Goal: Task Accomplishment & Management: Complete application form

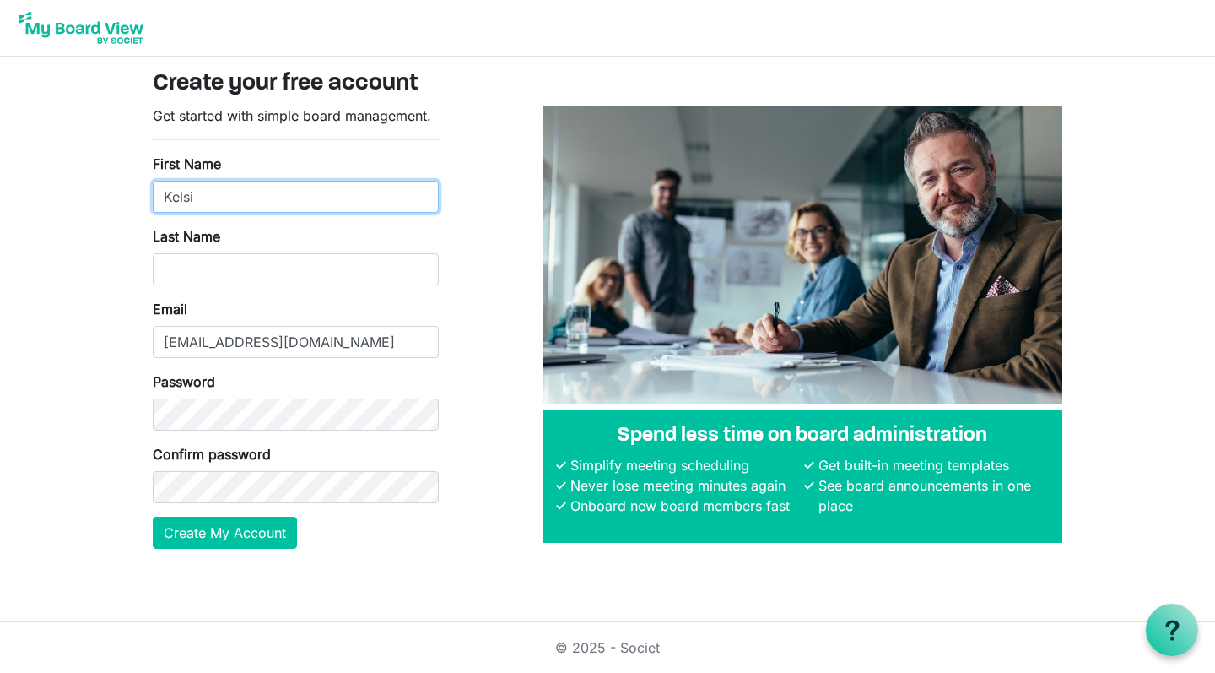
type input "Kelsi"
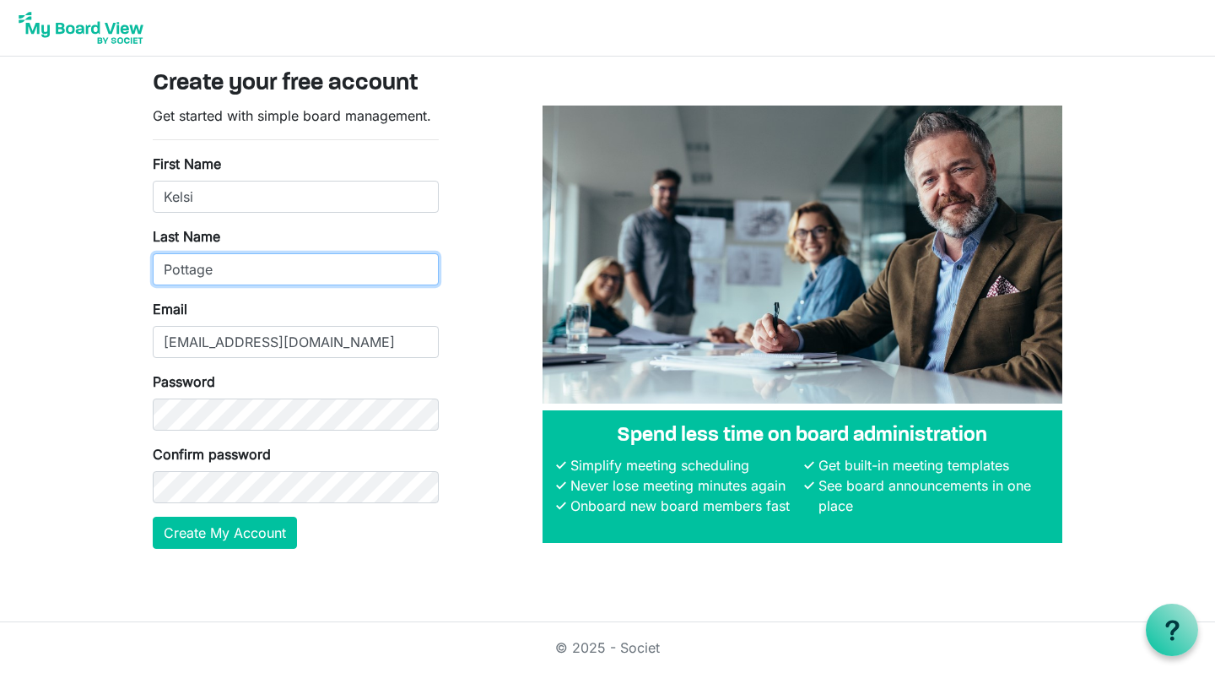
type input "Pottage"
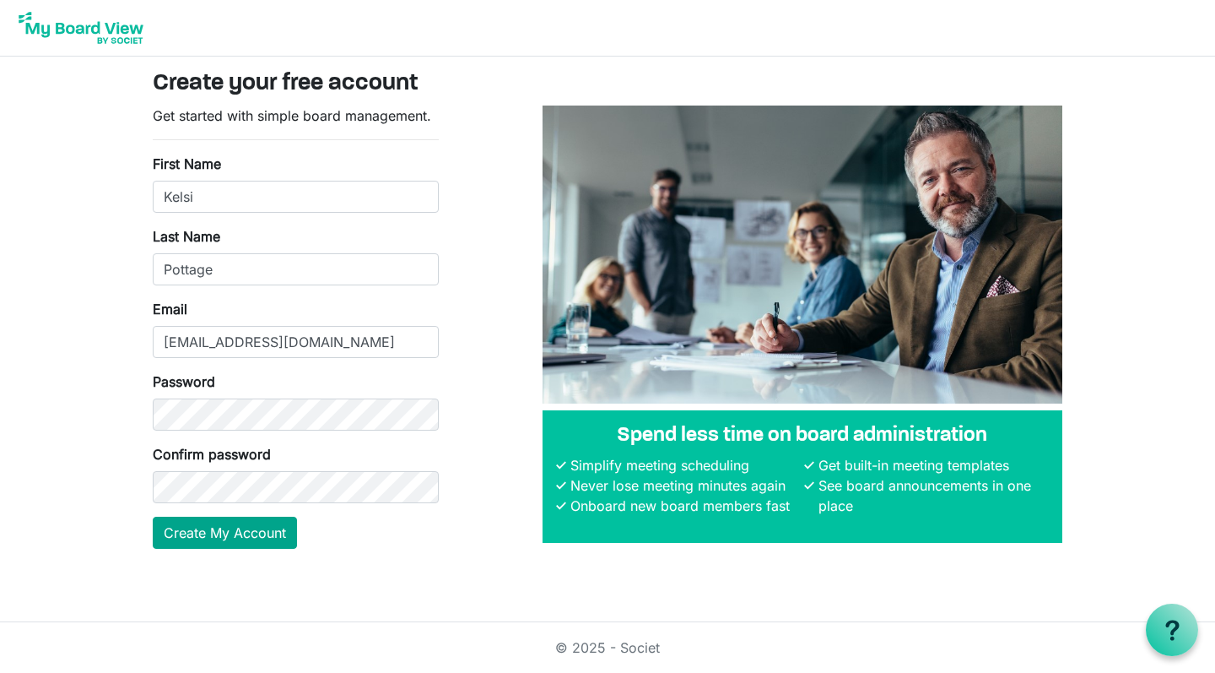
click at [213, 542] on button "Create My Account" at bounding box center [225, 532] width 144 height 32
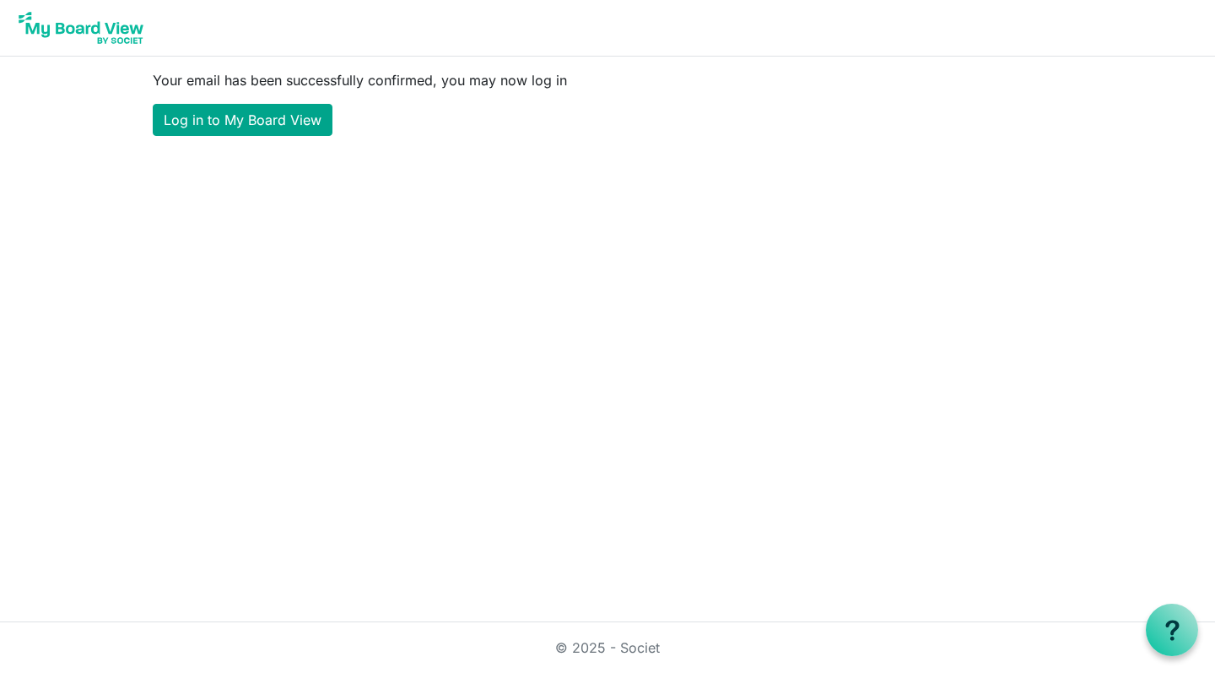
click at [298, 116] on link "Log in to My Board View" at bounding box center [243, 120] width 180 height 32
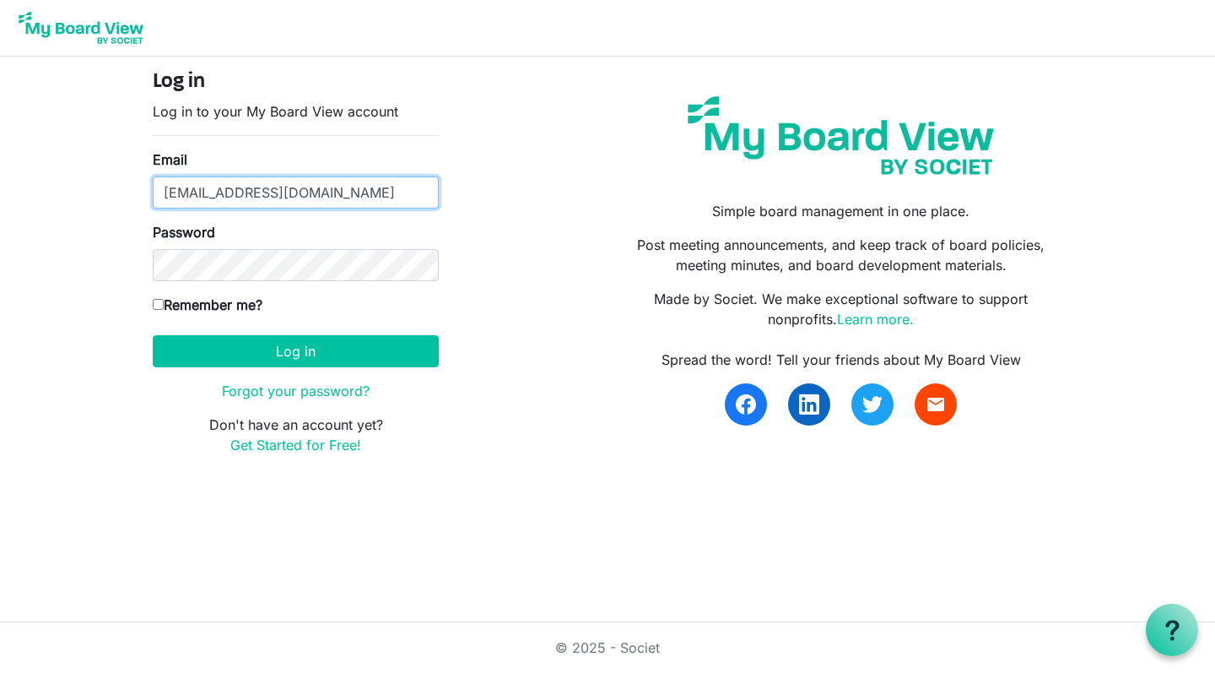
type input "[EMAIL_ADDRESS][DOMAIN_NAME]"
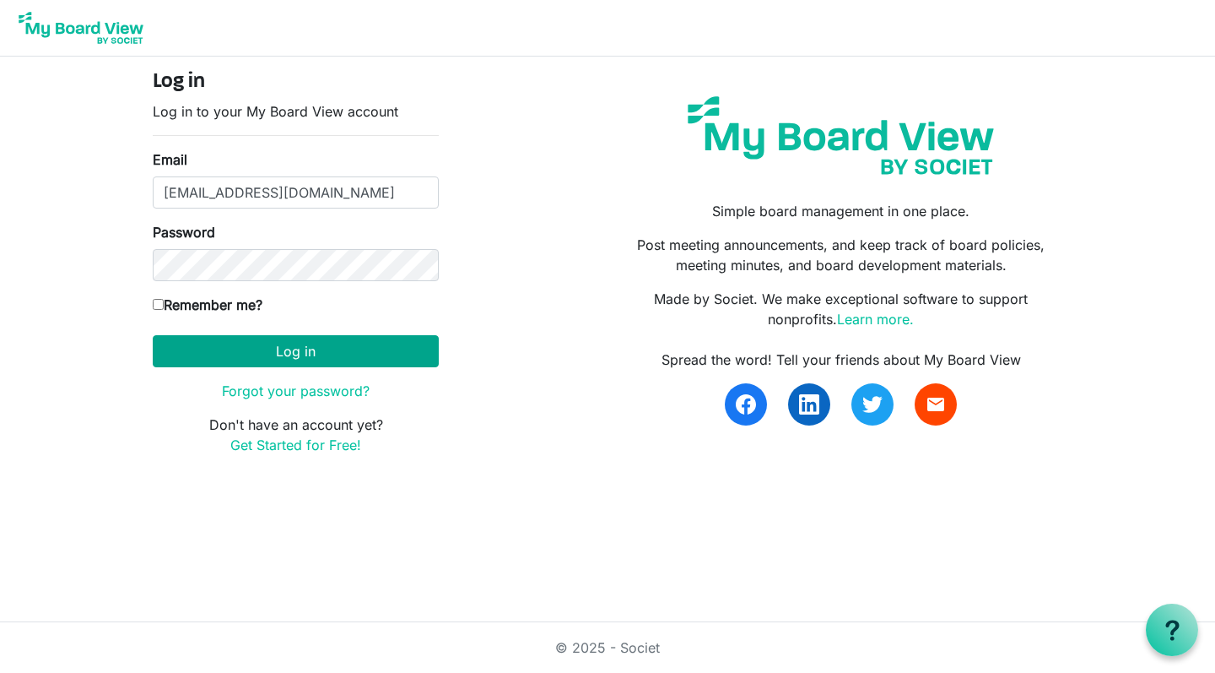
click at [276, 349] on button "Log in" at bounding box center [296, 351] width 286 height 32
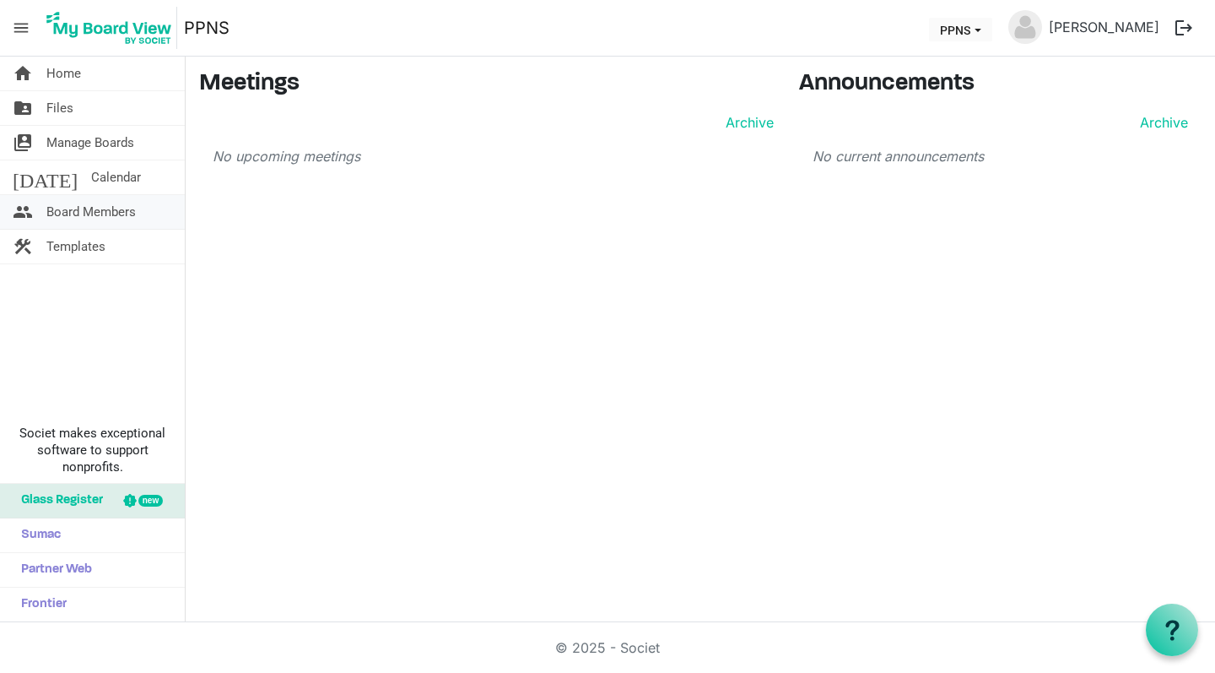
click at [136, 208] on span "Board Members" at bounding box center [90, 212] width 89 height 34
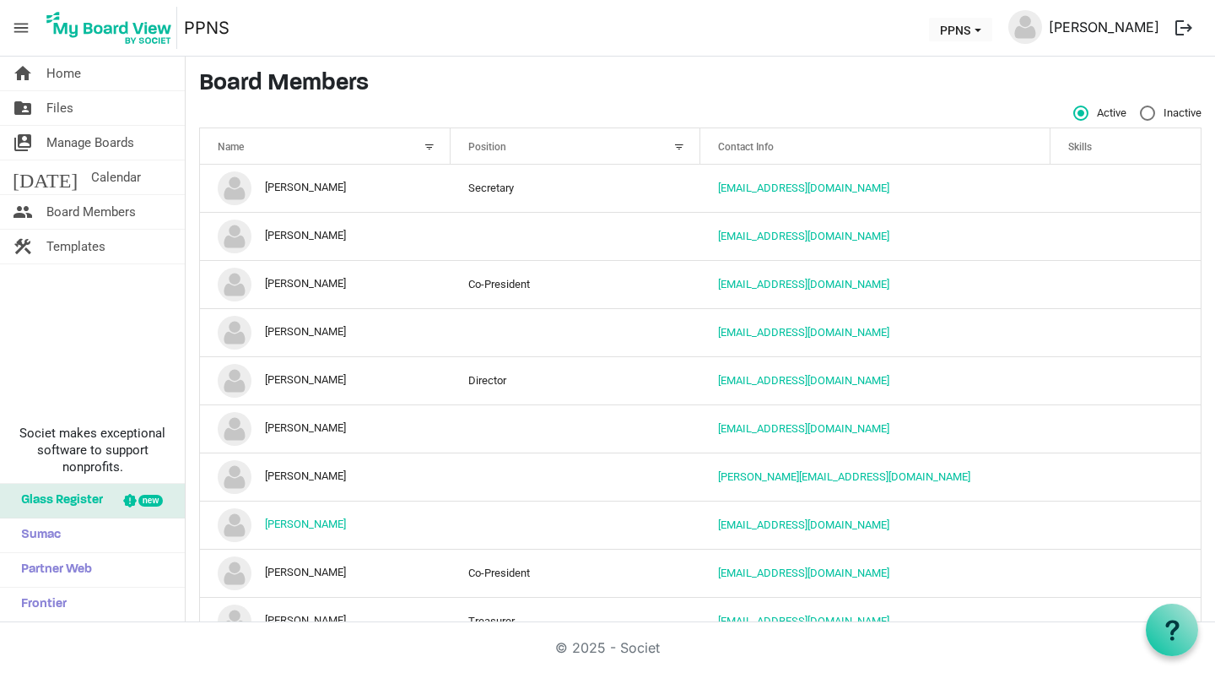
click at [1092, 27] on link "[PERSON_NAME]" at bounding box center [1104, 27] width 124 height 34
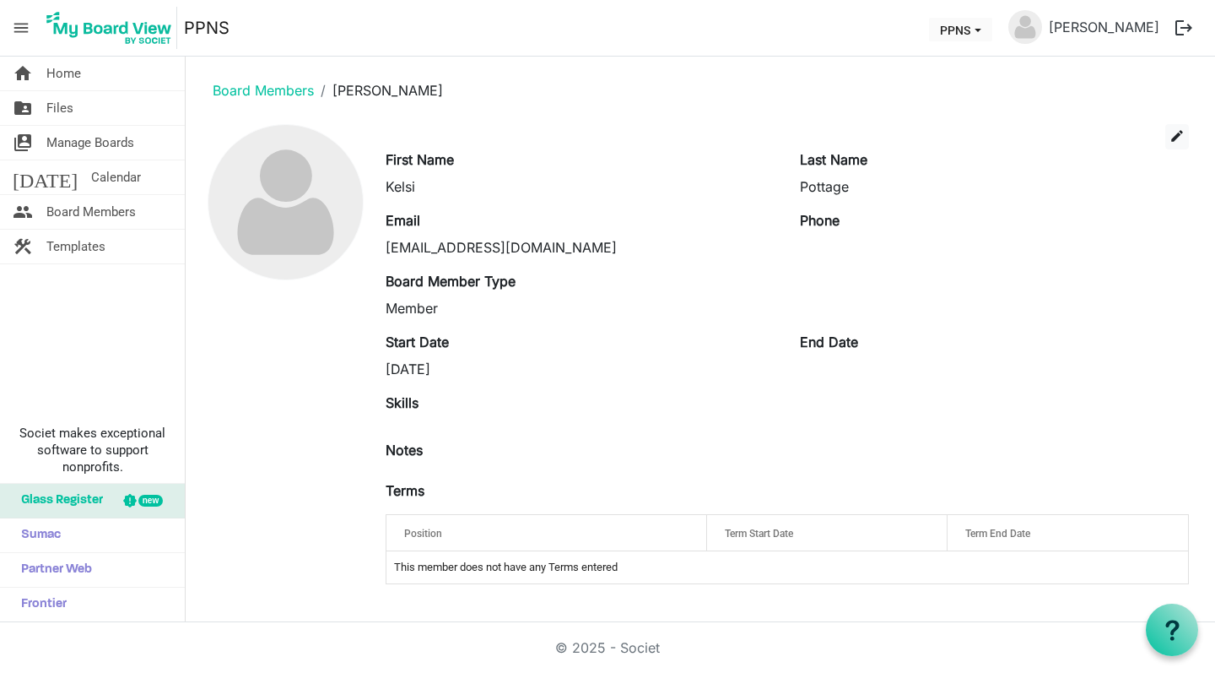
click at [471, 284] on label "Board Member Type" at bounding box center [451, 281] width 130 height 20
click at [417, 309] on div "Member" at bounding box center [580, 308] width 389 height 20
click at [430, 568] on td "This member does not have any Terms entered" at bounding box center [787, 567] width 802 height 32
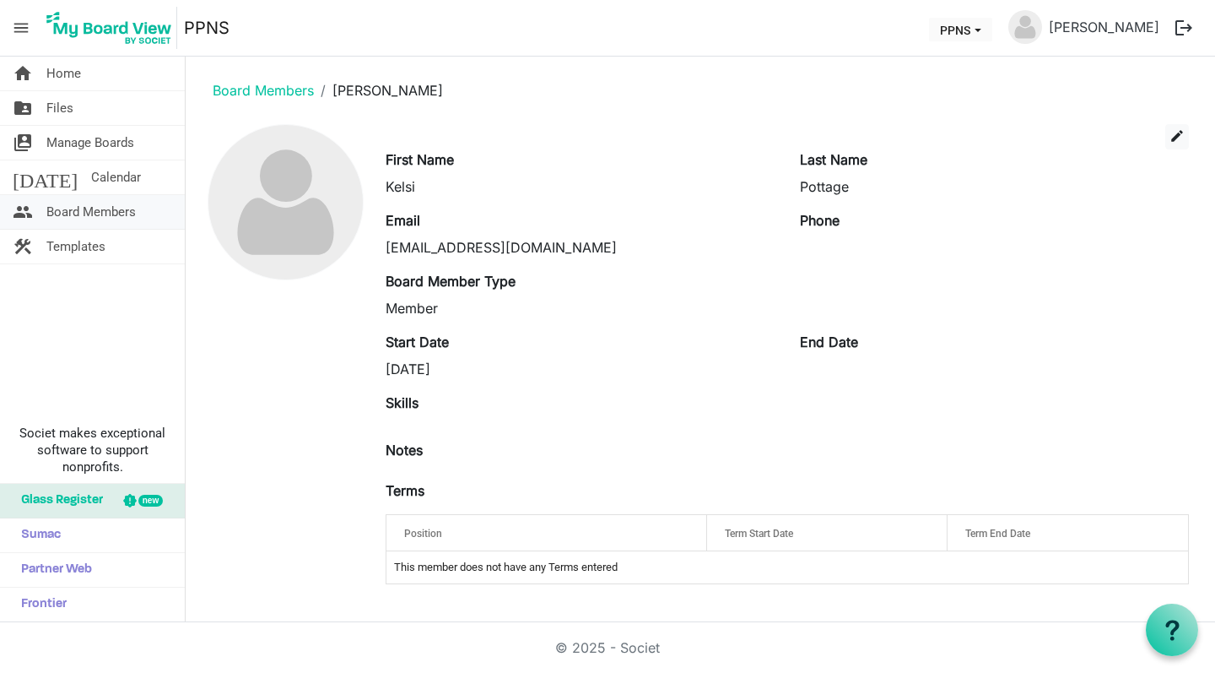
click at [92, 213] on span "Board Members" at bounding box center [90, 212] width 89 height 34
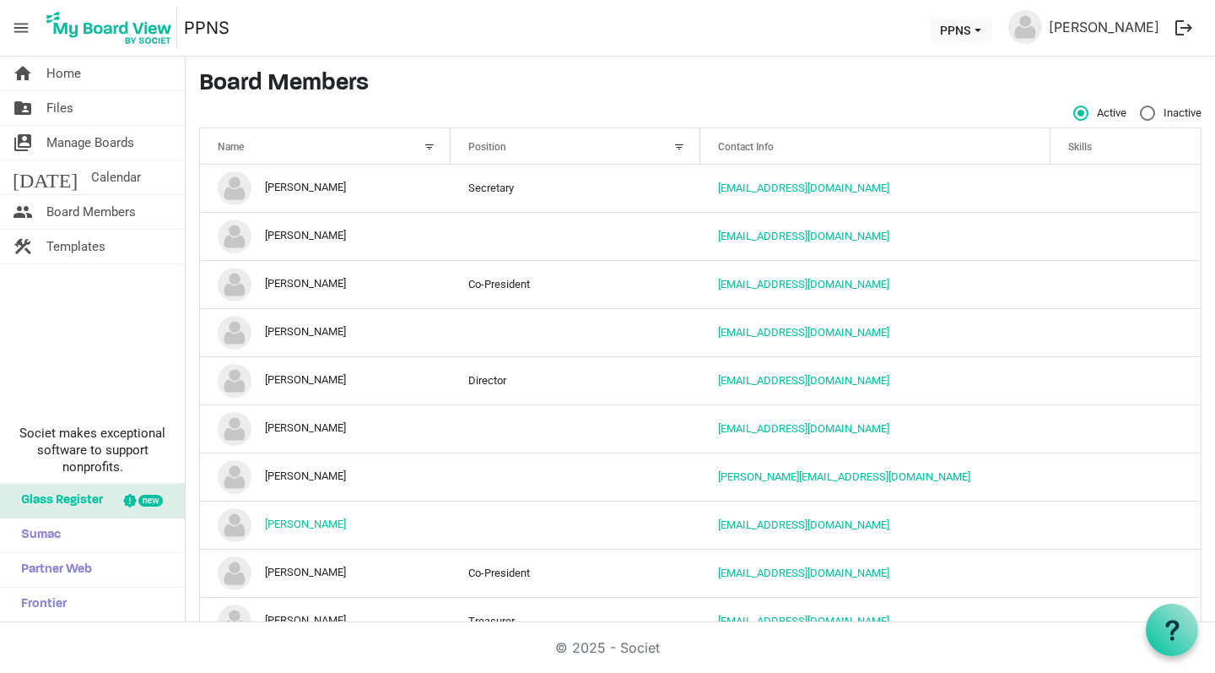
click at [678, 143] on div at bounding box center [679, 147] width 19 height 19
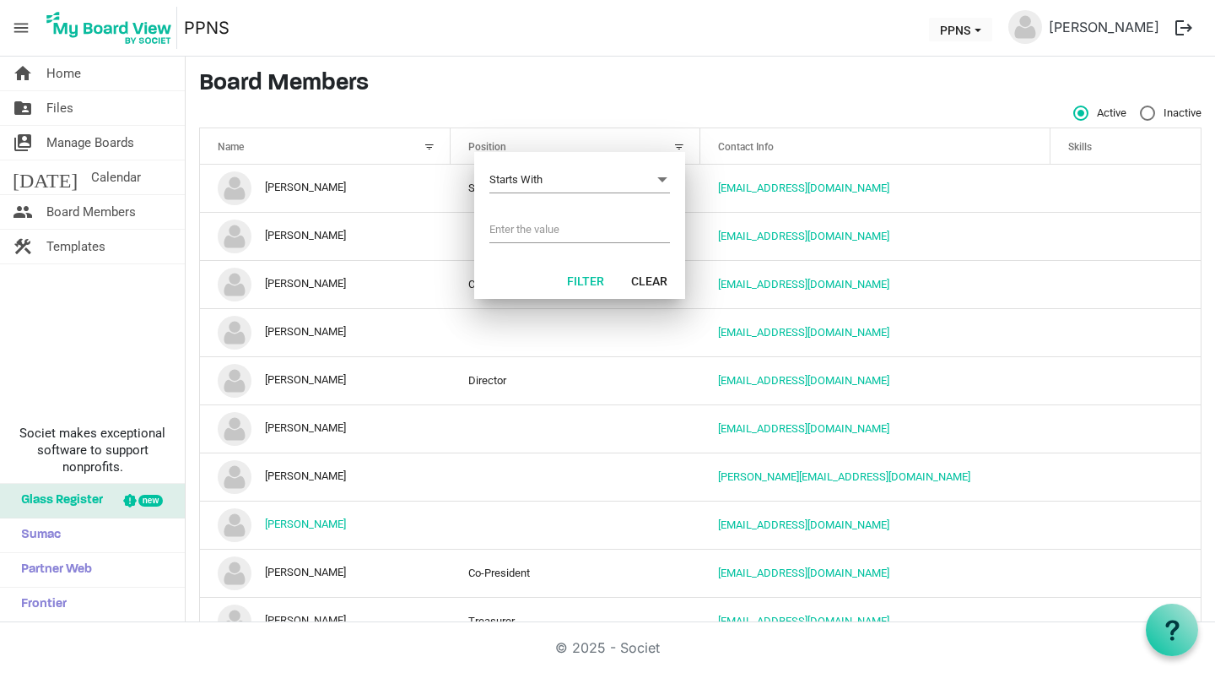
click at [614, 70] on h3 "Board Members" at bounding box center [700, 84] width 1003 height 29
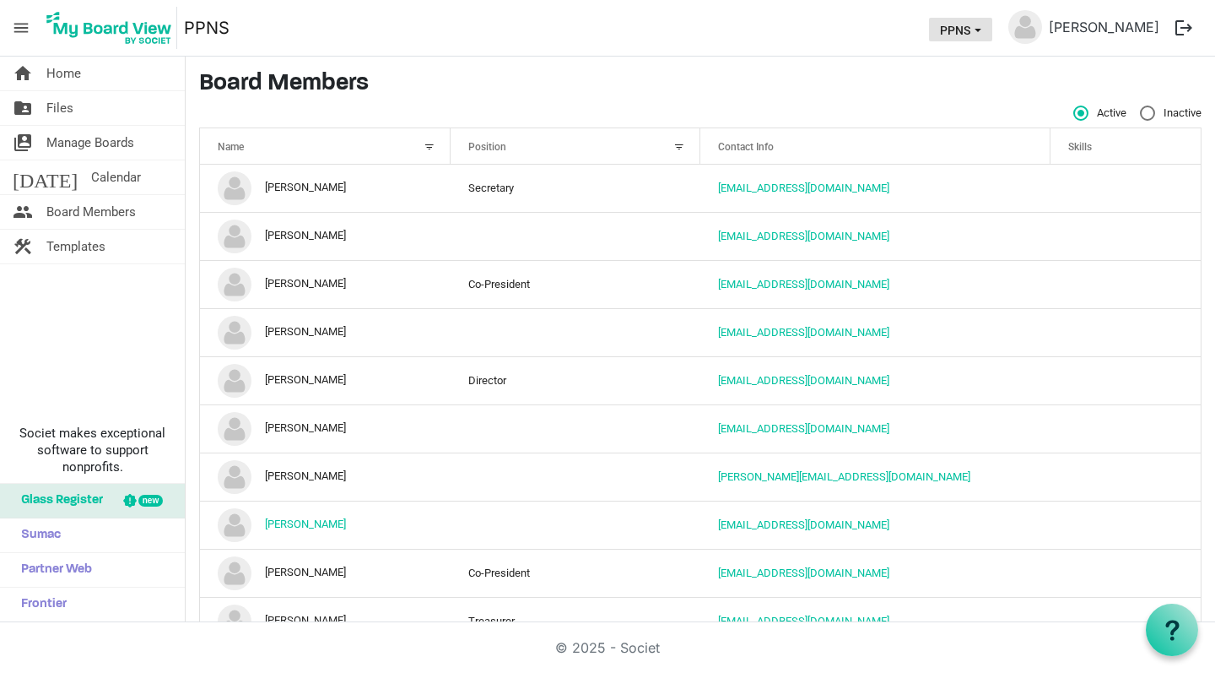
click at [986, 29] on span "PPNS dropdownbutton" at bounding box center [977, 30] width 15 height 7
click at [1119, 28] on link "[PERSON_NAME]" at bounding box center [1104, 27] width 124 height 34
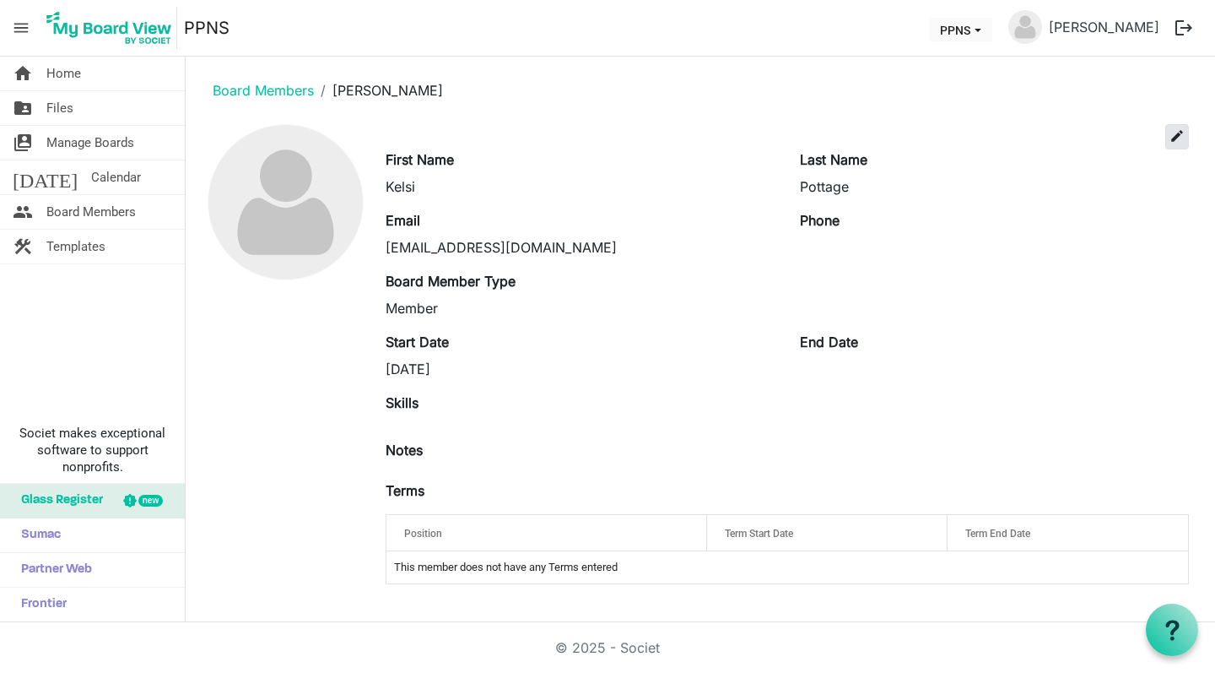
click at [1179, 138] on span "edit" at bounding box center [1177, 135] width 15 height 15
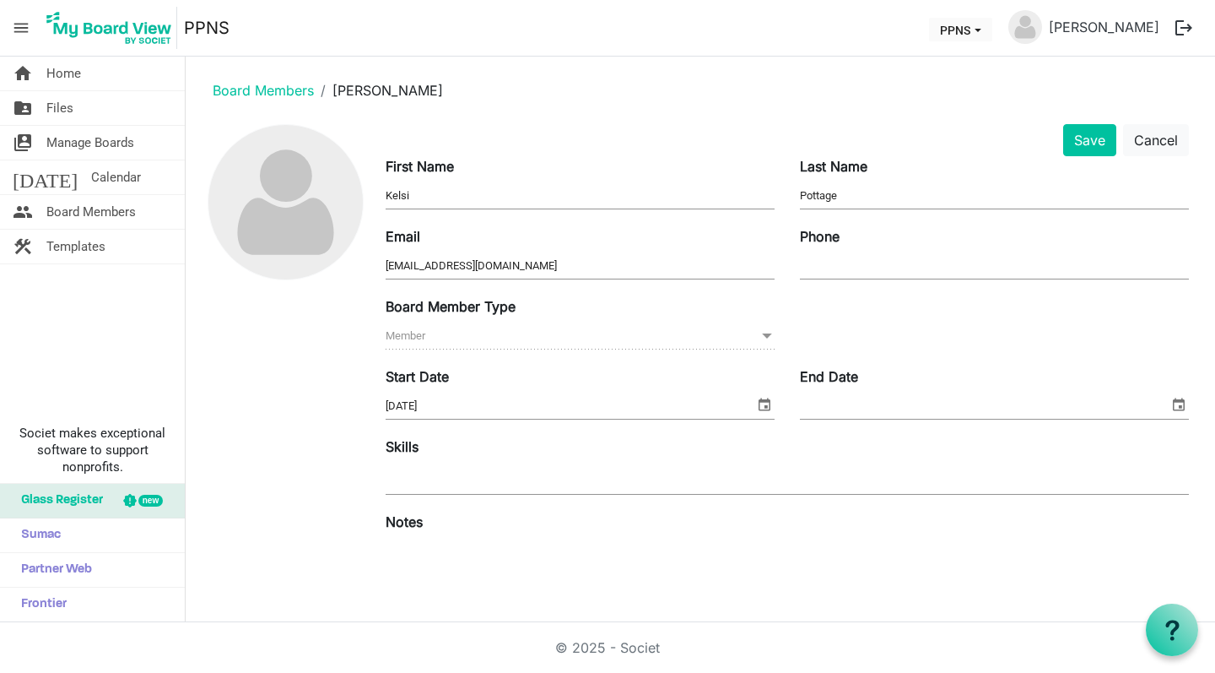
click at [575, 333] on span "Member Member" at bounding box center [580, 336] width 389 height 26
click at [766, 338] on span at bounding box center [766, 336] width 15 height 19
click at [1167, 144] on button "Cancel" at bounding box center [1156, 140] width 66 height 32
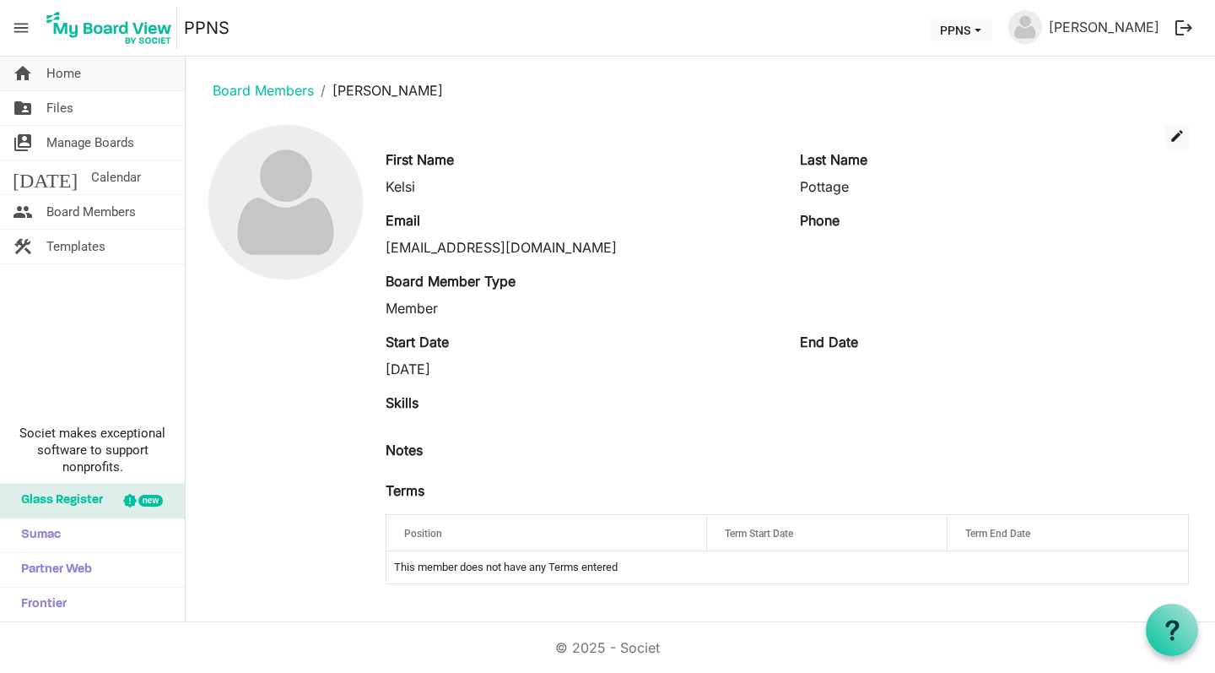
click at [68, 77] on span "Home" at bounding box center [63, 74] width 35 height 34
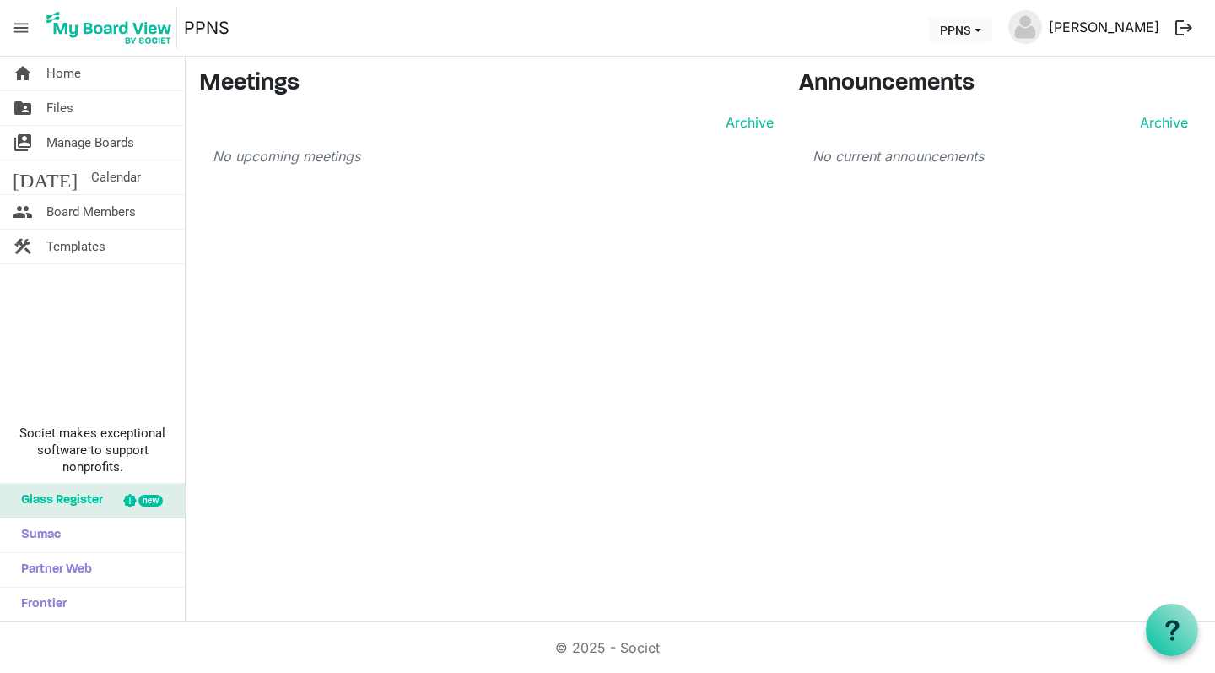
click at [1134, 35] on link "[PERSON_NAME]" at bounding box center [1104, 27] width 124 height 34
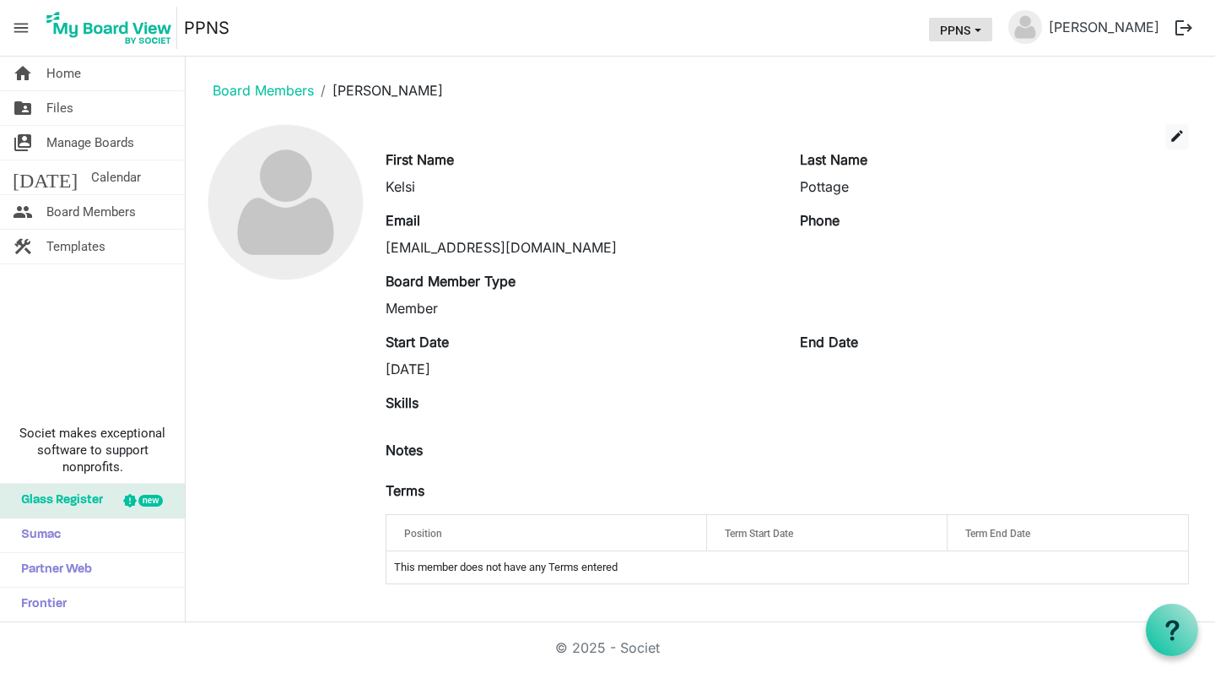
click at [992, 24] on button "PPNS" at bounding box center [960, 30] width 63 height 24
click at [888, 25] on nav "menu PPNS PPNS [PERSON_NAME] logout" at bounding box center [607, 28] width 1215 height 57
